Goal: Information Seeking & Learning: Learn about a topic

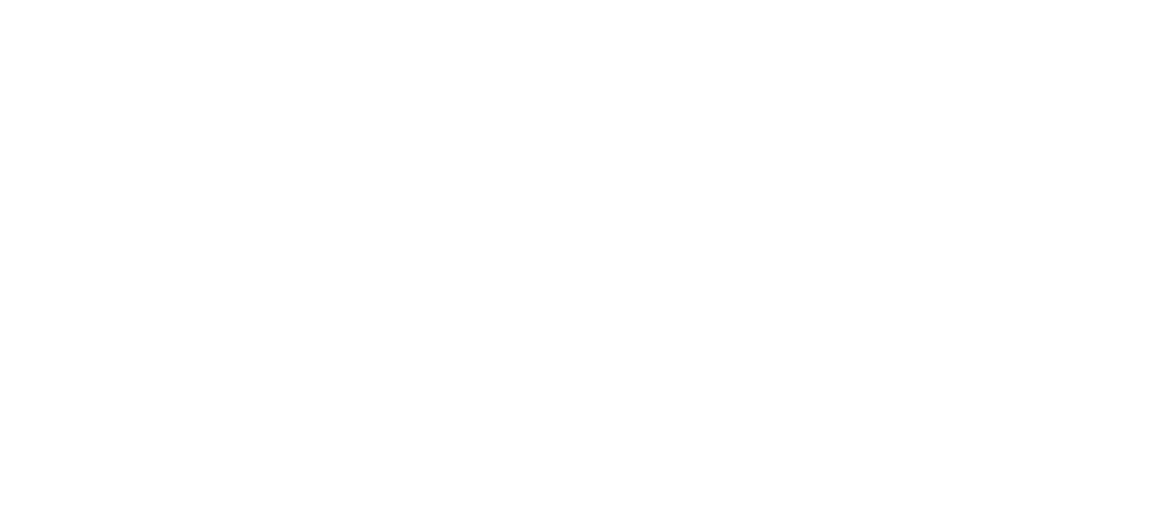
scroll to position [3818, 0]
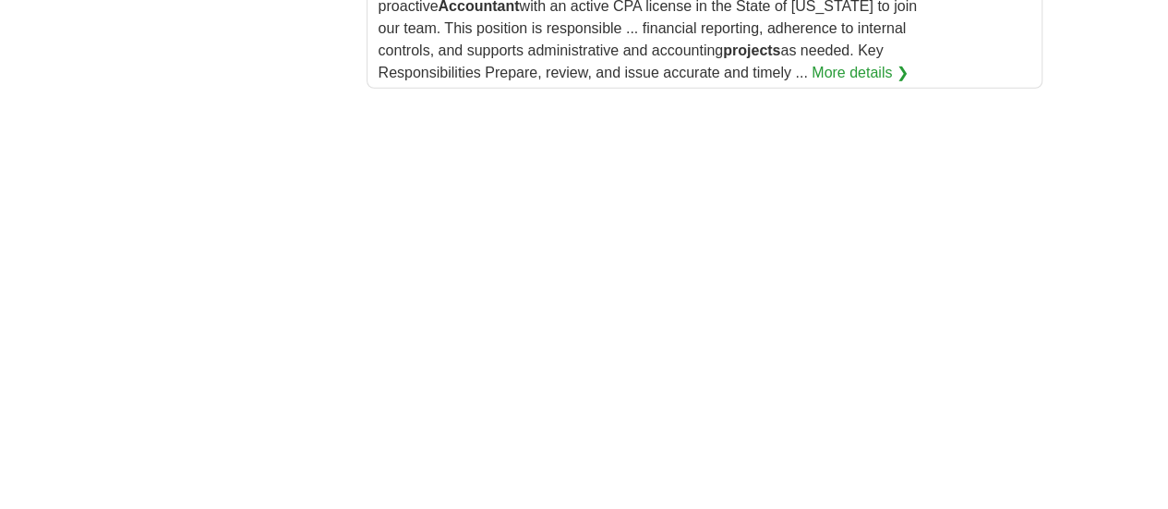
scroll to position [2904, 0]
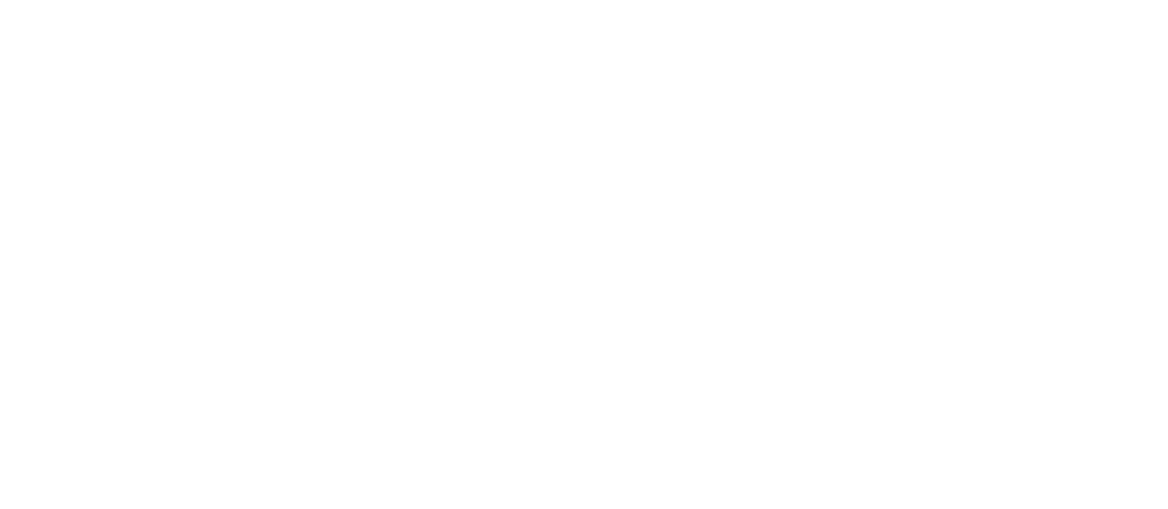
scroll to position [3391, 0]
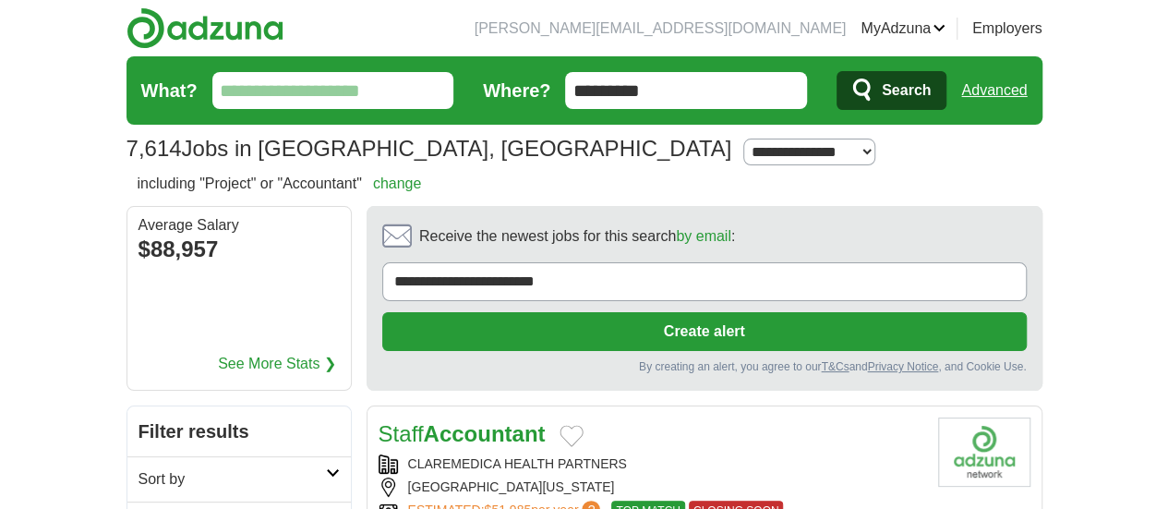
click at [728, 417] on div "Staff Accountant" at bounding box center [651, 433] width 545 height 33
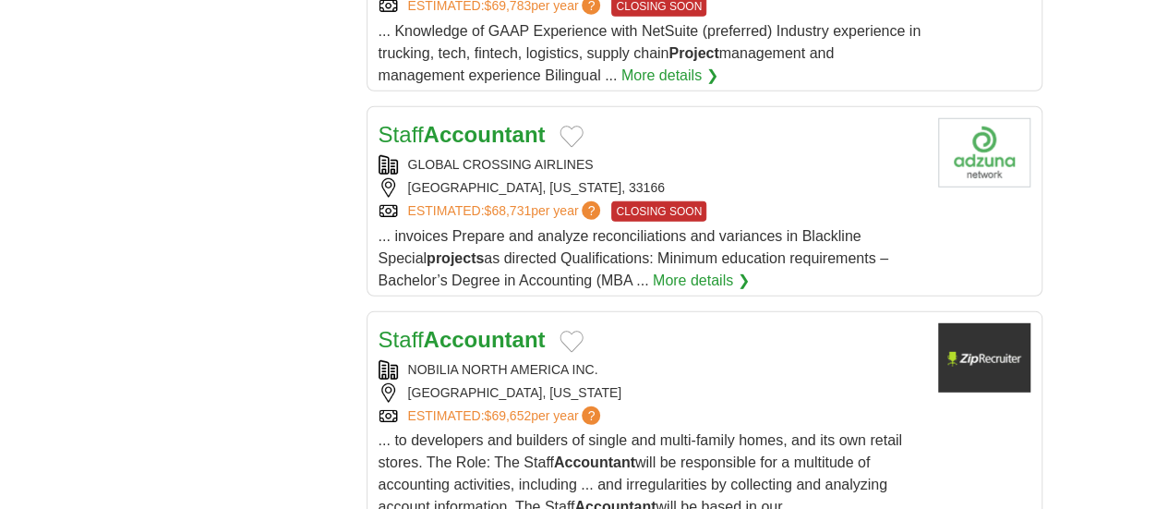
scroll to position [2471, 0]
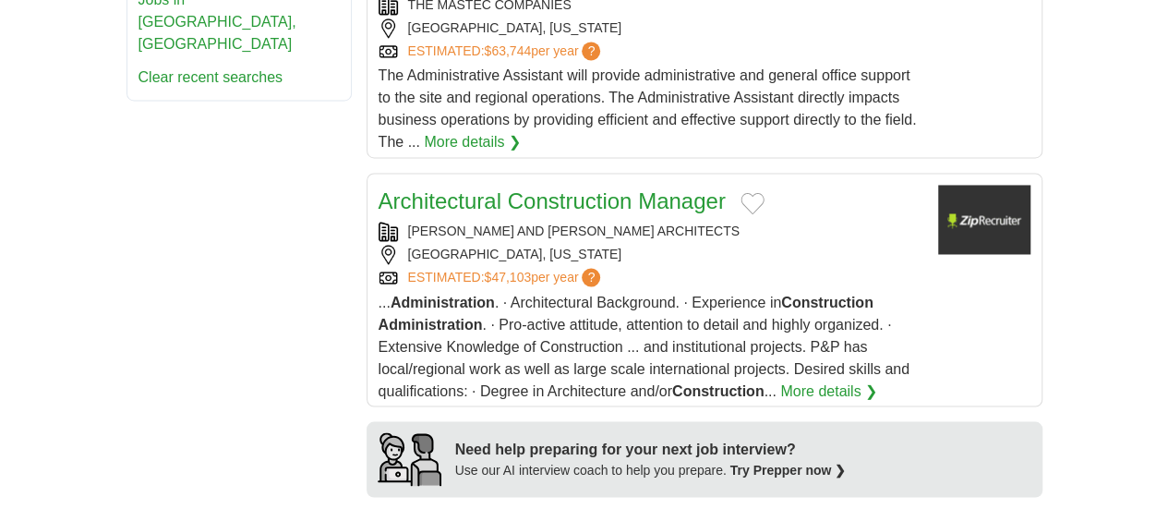
scroll to position [1444, 0]
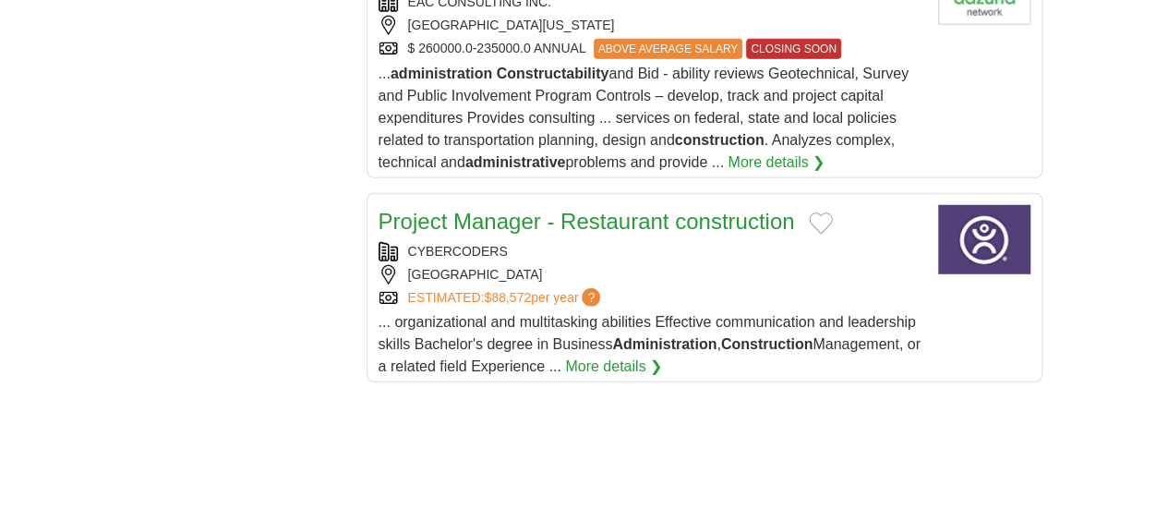
scroll to position [2606, 0]
